Goal: Information Seeking & Learning: Learn about a topic

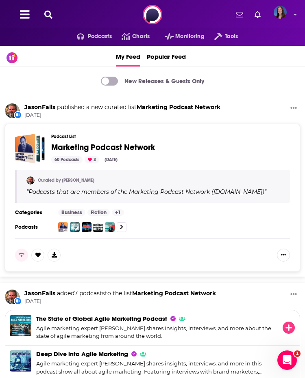
click at [50, 10] on button at bounding box center [48, 14] width 13 height 9
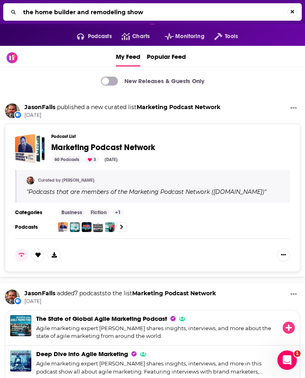
type input "the home builder and remodeling show"
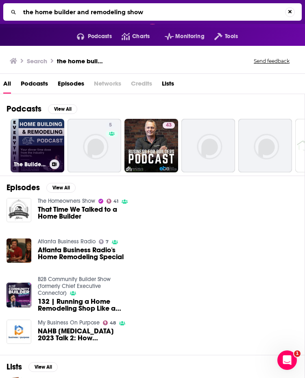
click at [43, 147] on link "The Builders Showcase and Remodeling Podcast" at bounding box center [38, 146] width 54 height 54
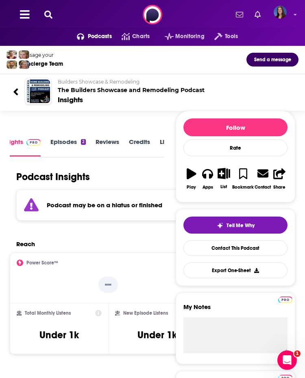
click at [84, 93] on h2 "Builders Showcase & Remodeling The Builders Showcase and Remodeling Podcast" at bounding box center [175, 86] width 234 height 15
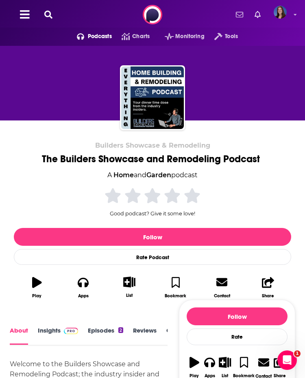
click at [53, 15] on button at bounding box center [48, 14] width 13 height 9
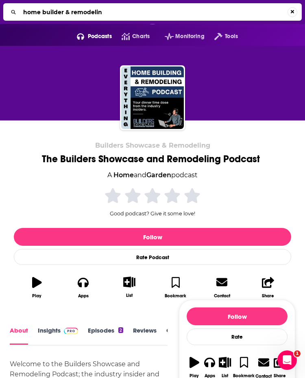
type input "home builder & remodeling"
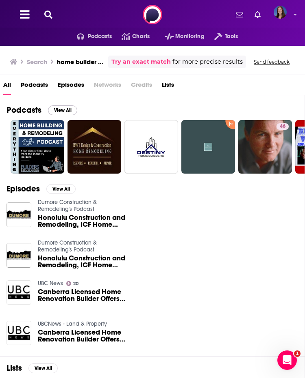
click at [65, 110] on button "View All" at bounding box center [62, 111] width 29 height 10
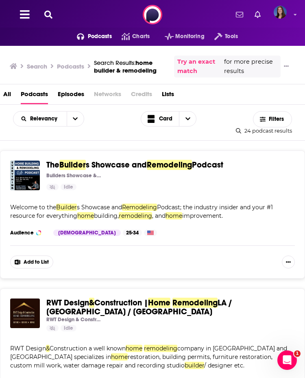
click at [55, 10] on div "Podcasts Charts Monitoring Tools For Business For Podcasters More" at bounding box center [152, 14] width 305 height 29
click at [38, 18] on div "Podcasts Charts Monitoring Tools For Business For Podcasters More" at bounding box center [152, 14] width 305 height 29
click at [53, 14] on button at bounding box center [48, 14] width 13 height 9
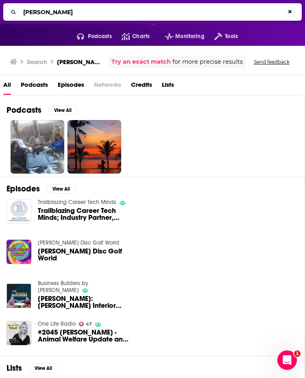
click at [38, 84] on span "Podcasts" at bounding box center [34, 86] width 27 height 17
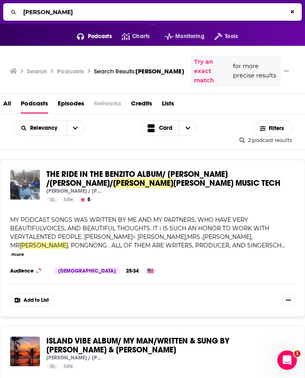
drag, startPoint x: 89, startPoint y: 13, endPoint x: 2, endPoint y: 13, distance: 87.7
click at [2, 13] on div "chris kerby" at bounding box center [152, 12] width 305 height 24
type input "home builder and remodeling show"
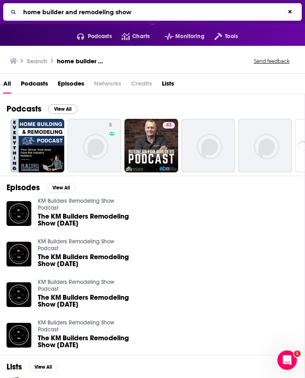
click at [65, 107] on button "View All" at bounding box center [62, 109] width 29 height 10
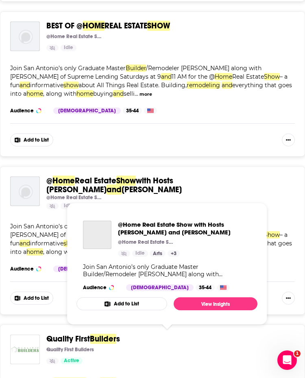
scroll to position [854, 0]
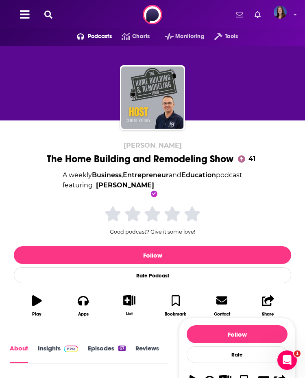
click at [141, 158] on div "The Home Building and Remodeling Show 41" at bounding box center [153, 159] width 212 height 12
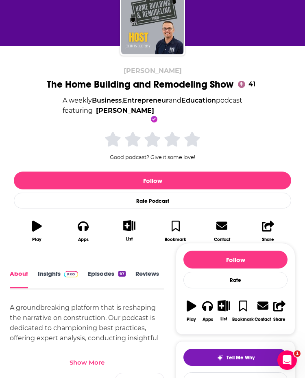
scroll to position [290, 0]
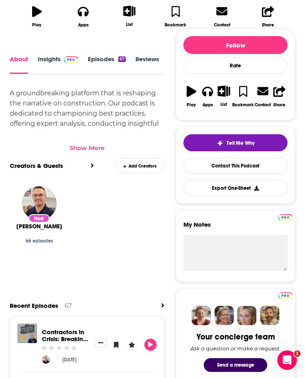
click at [60, 68] on link "Insights" at bounding box center [58, 65] width 40 height 18
